Goal: Information Seeking & Learning: Understand process/instructions

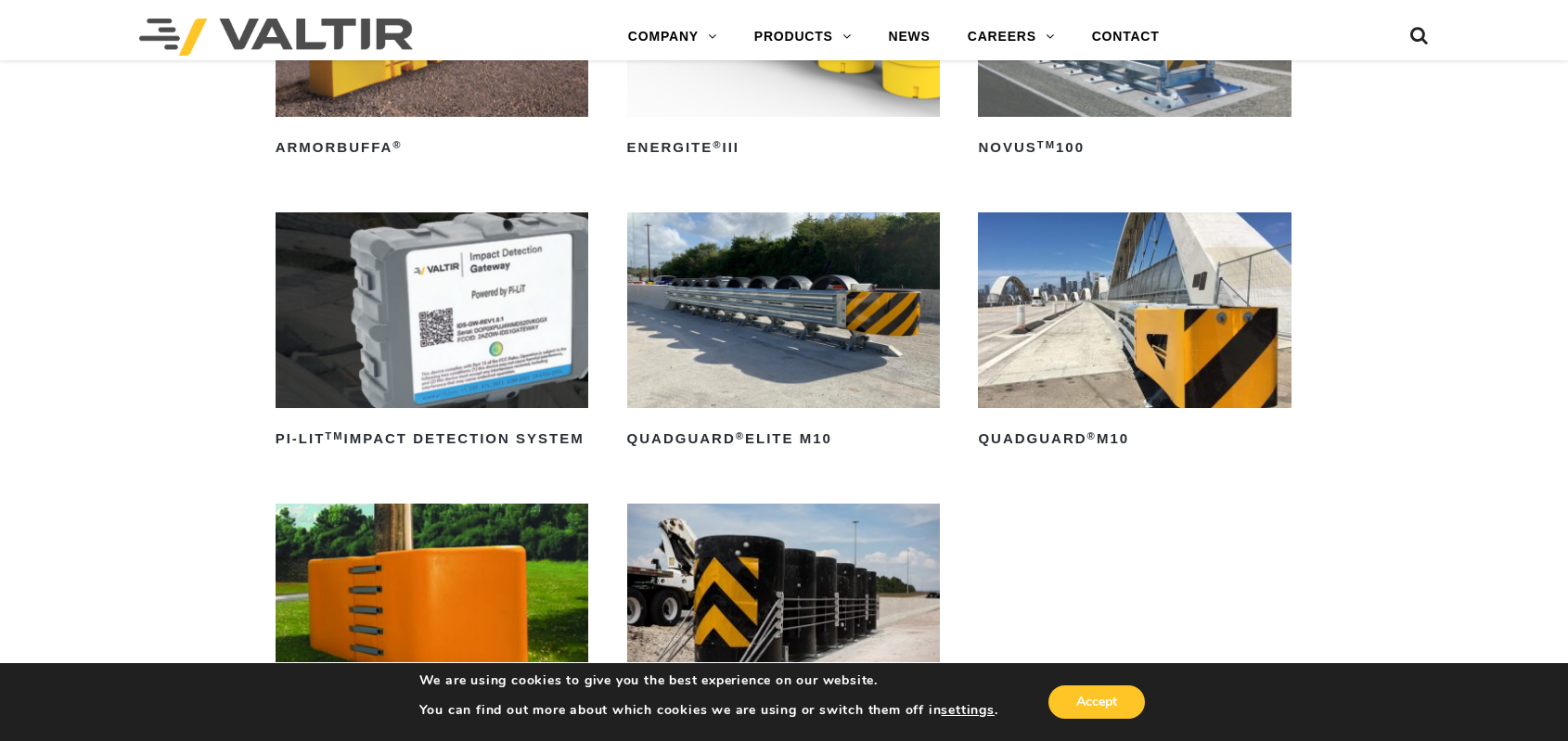
scroll to position [370, 0]
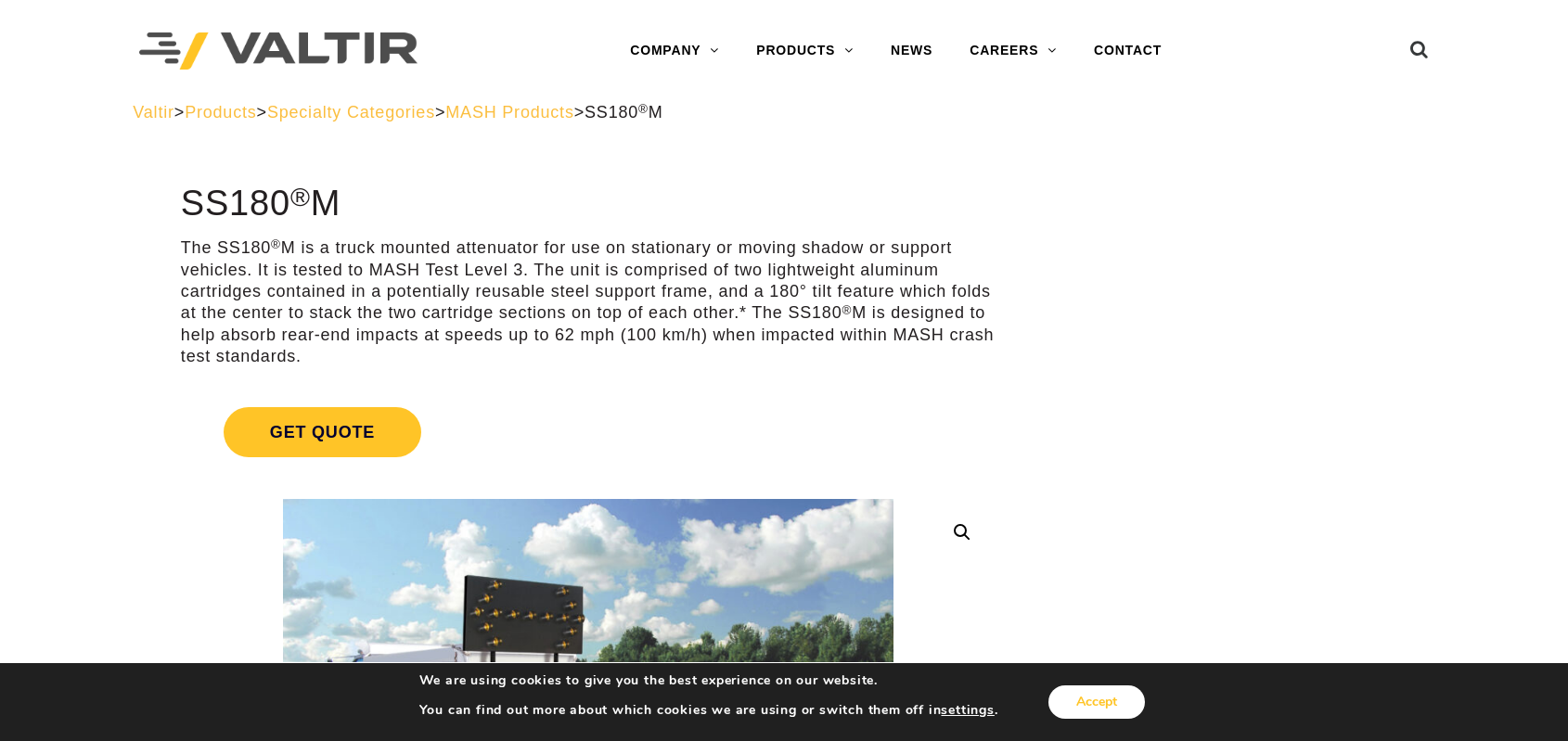
click at [1087, 706] on button "Accept" at bounding box center [1096, 702] width 97 height 33
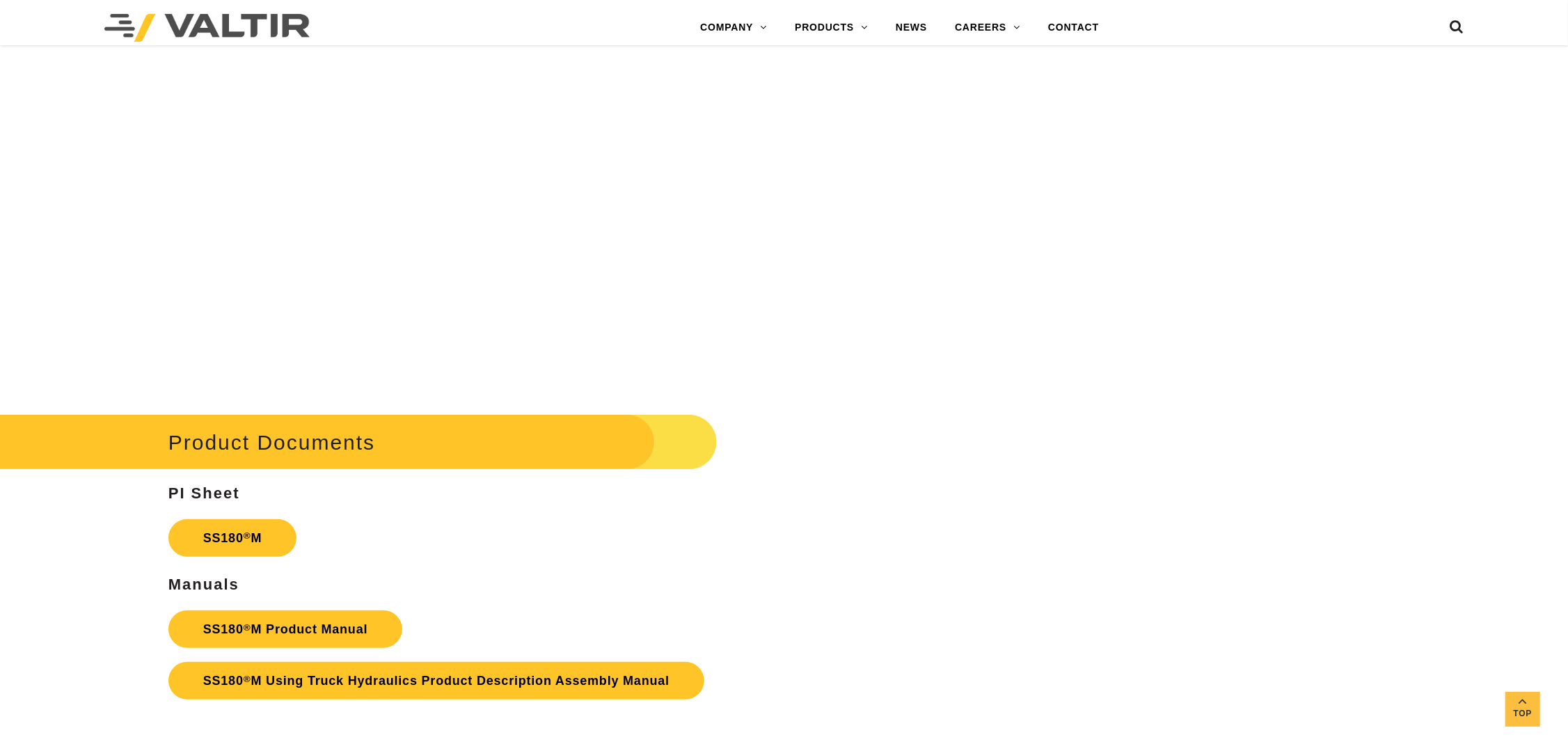
scroll to position [5566, 0]
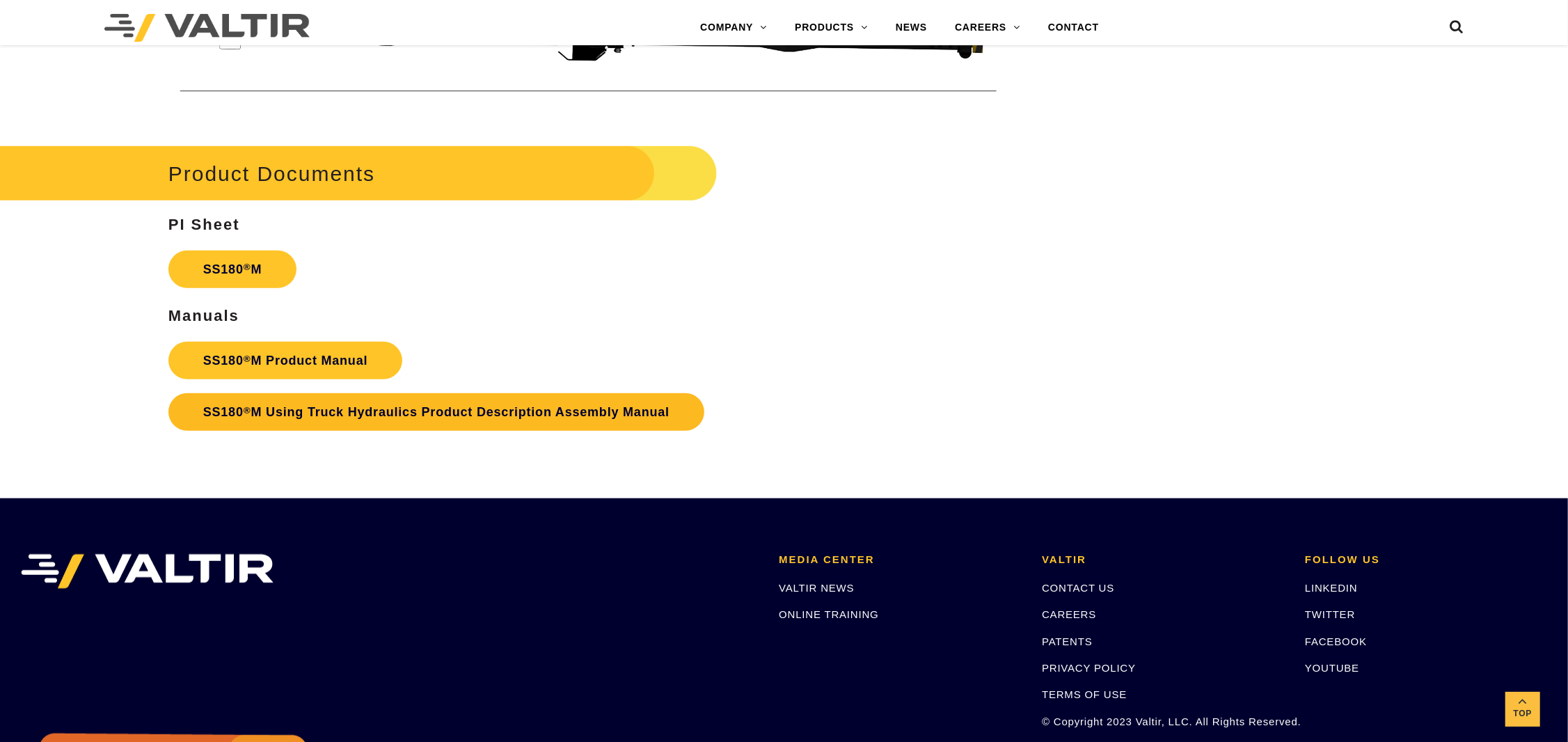
click at [466, 417] on link "SS180 ® M Using Truck Hydraulics Product Description Assembly Manual" at bounding box center [436, 412] width 536 height 38
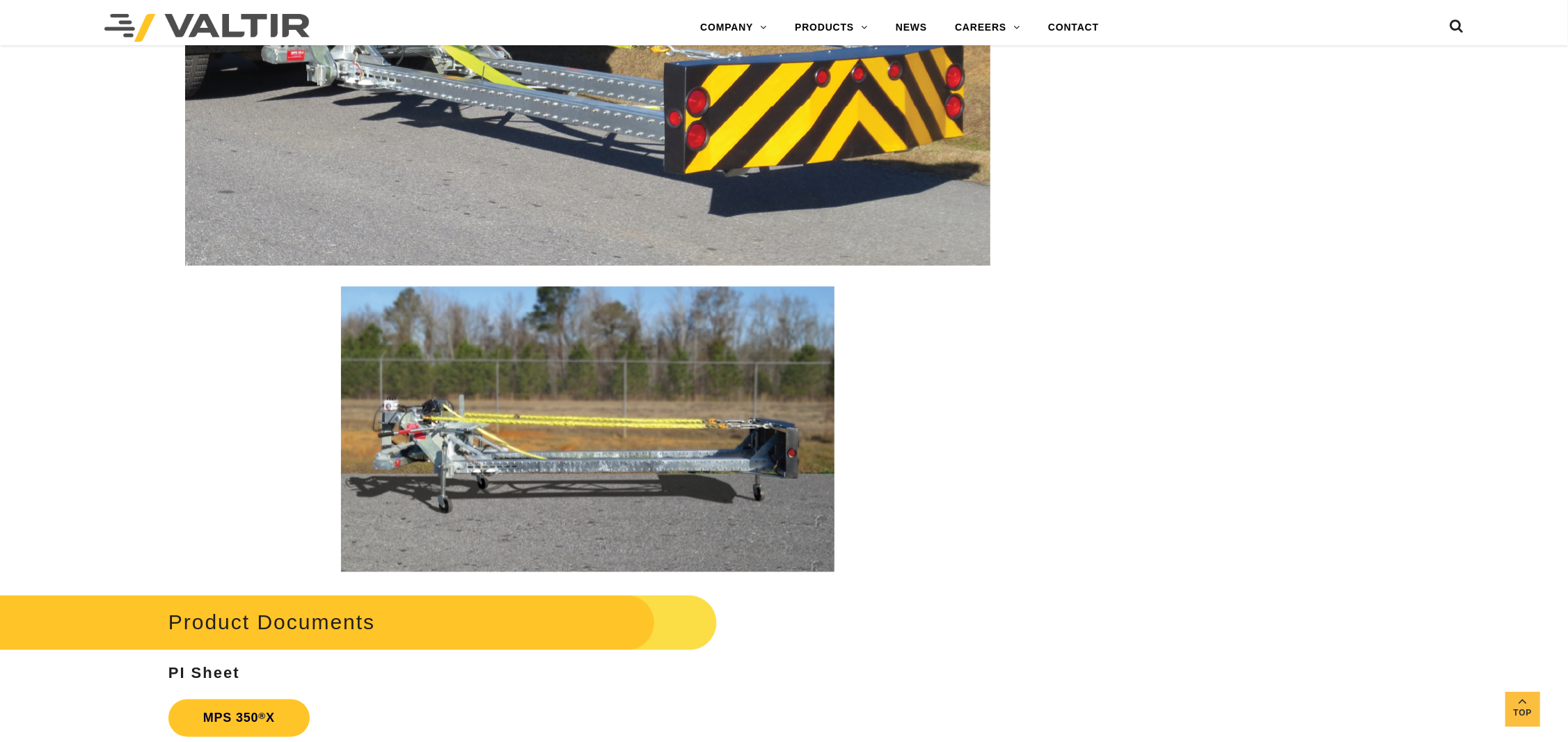
scroll to position [2227, 0]
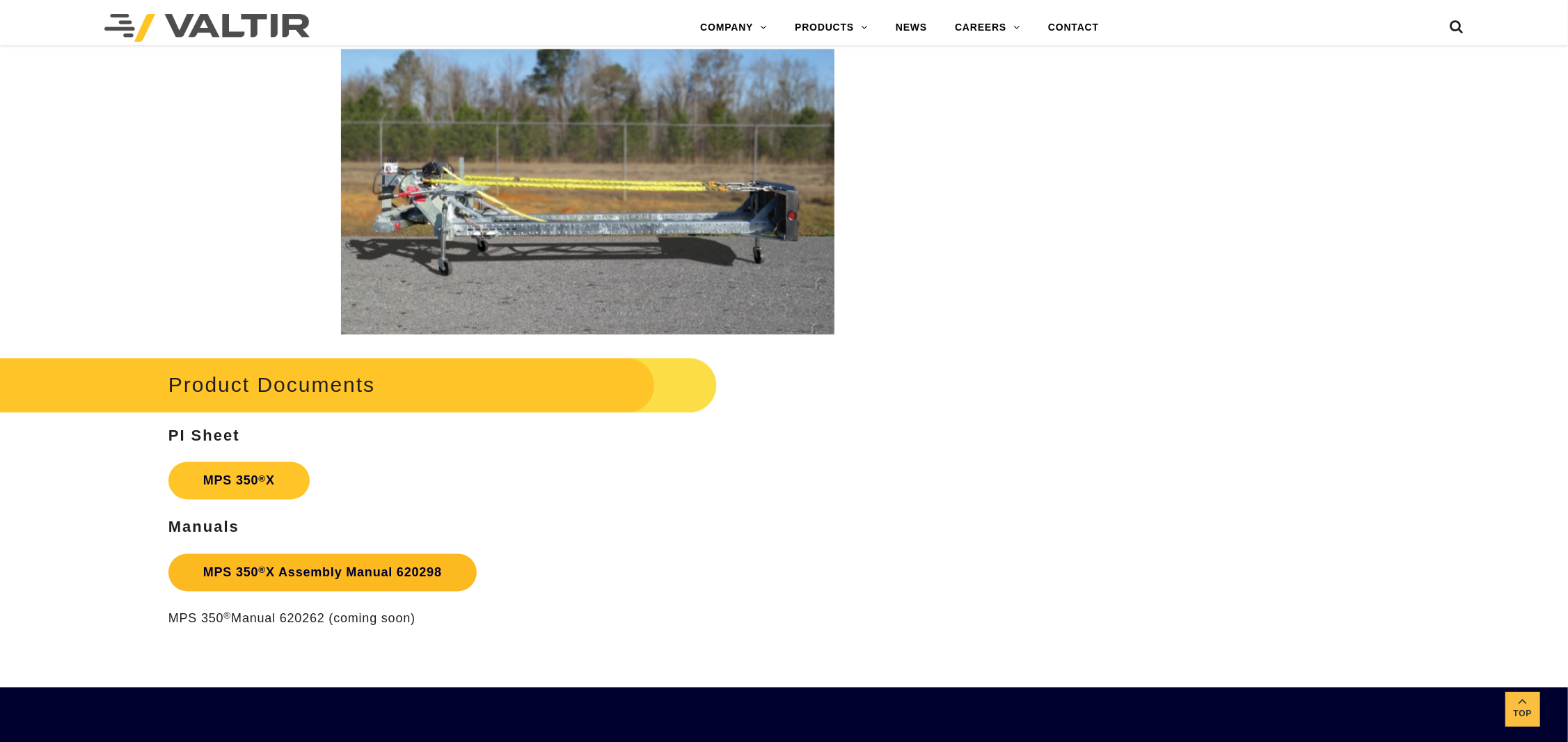
click at [348, 578] on link "MPS 350 ® X Assembly Manual 620298" at bounding box center [323, 573] width 308 height 38
